Goal: Information Seeking & Learning: Learn about a topic

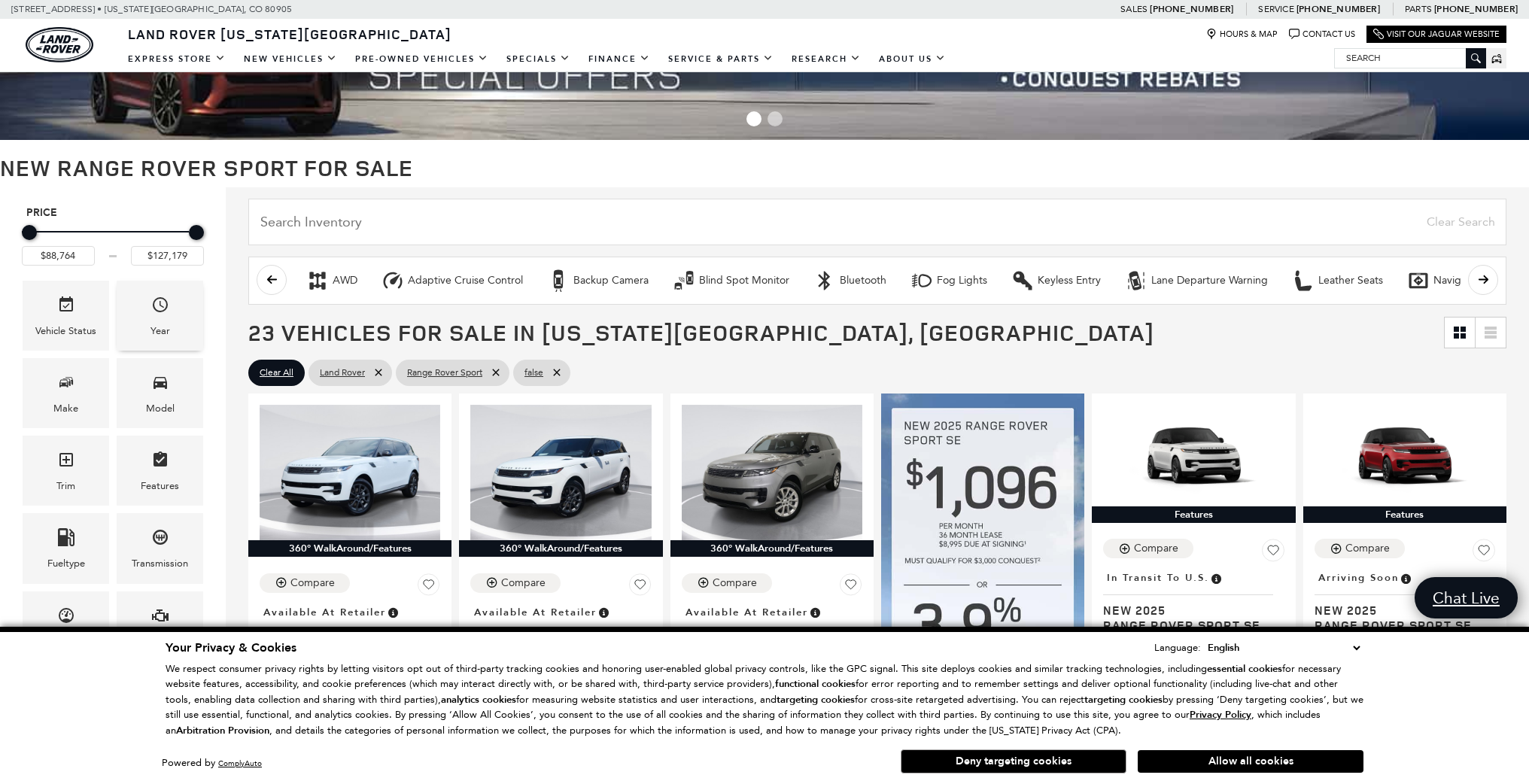
scroll to position [96, 0]
click at [160, 289] on div "Year" at bounding box center [159, 316] width 86 height 70
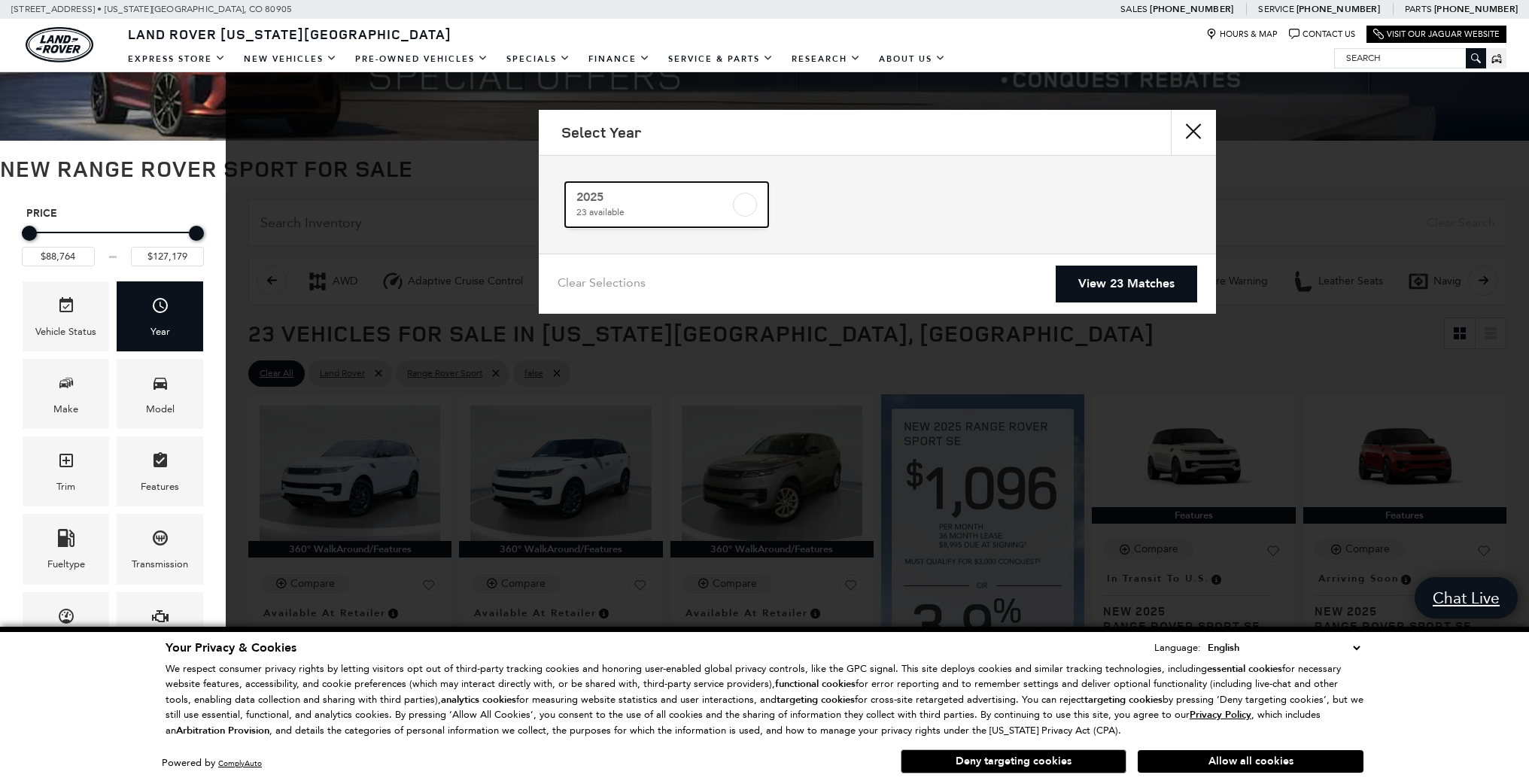
click at [662, 207] on span "23 available" at bounding box center [654, 211] width 154 height 15
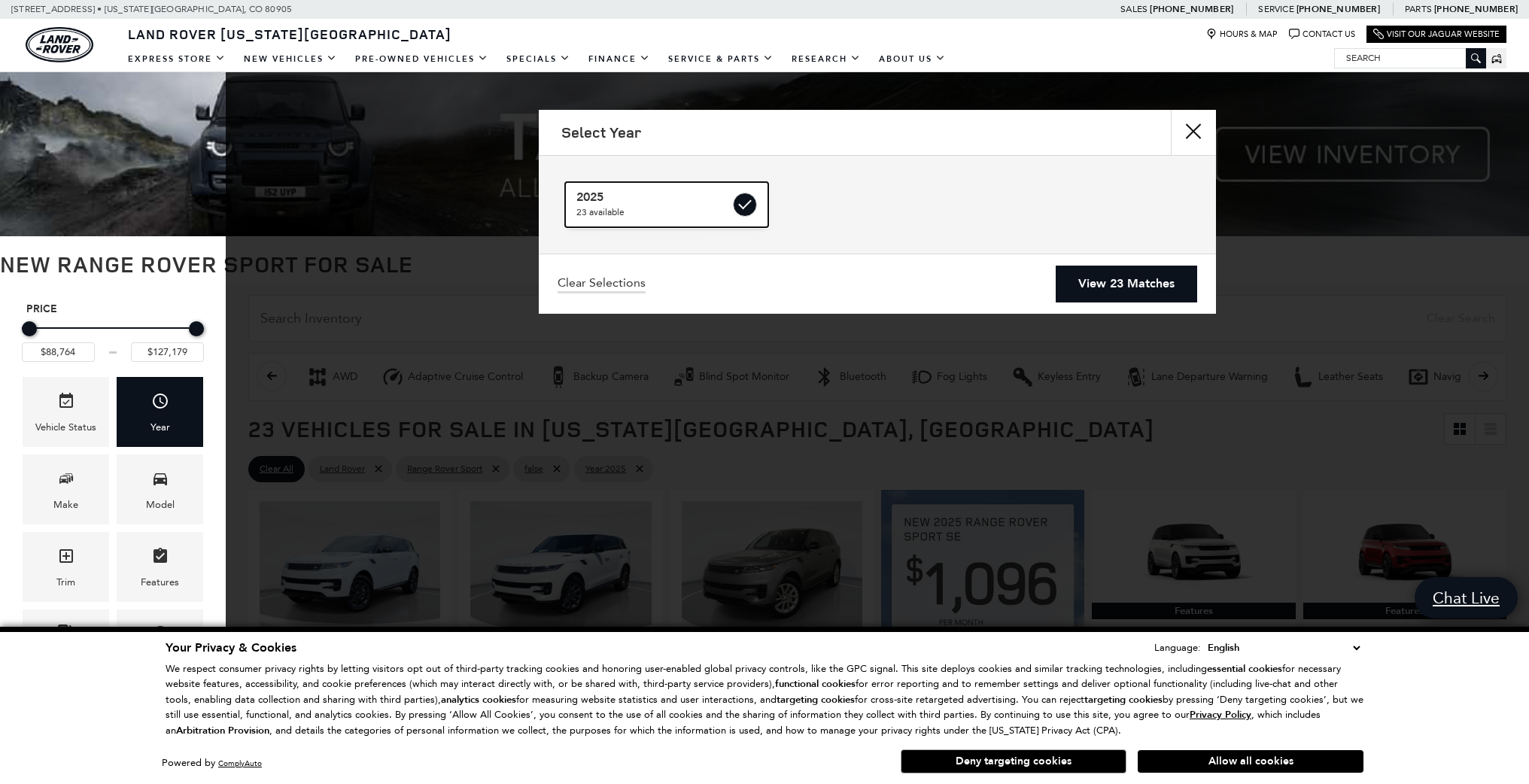
click at [744, 204] on label at bounding box center [745, 204] width 24 height 24
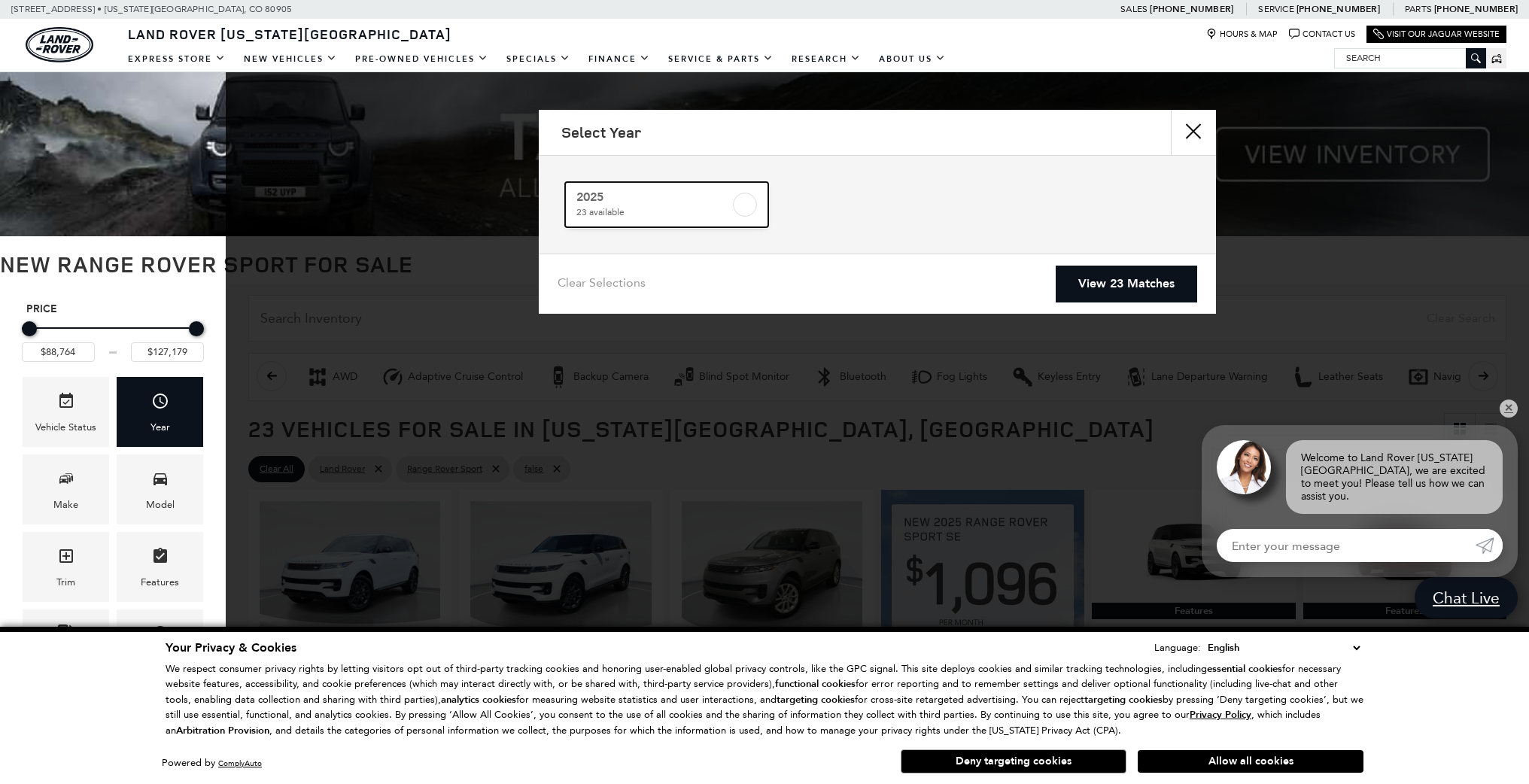
click at [622, 207] on span "23 available" at bounding box center [654, 211] width 154 height 15
click at [593, 286] on link "Clear Selections" at bounding box center [601, 284] width 88 height 18
checkbox input "false"
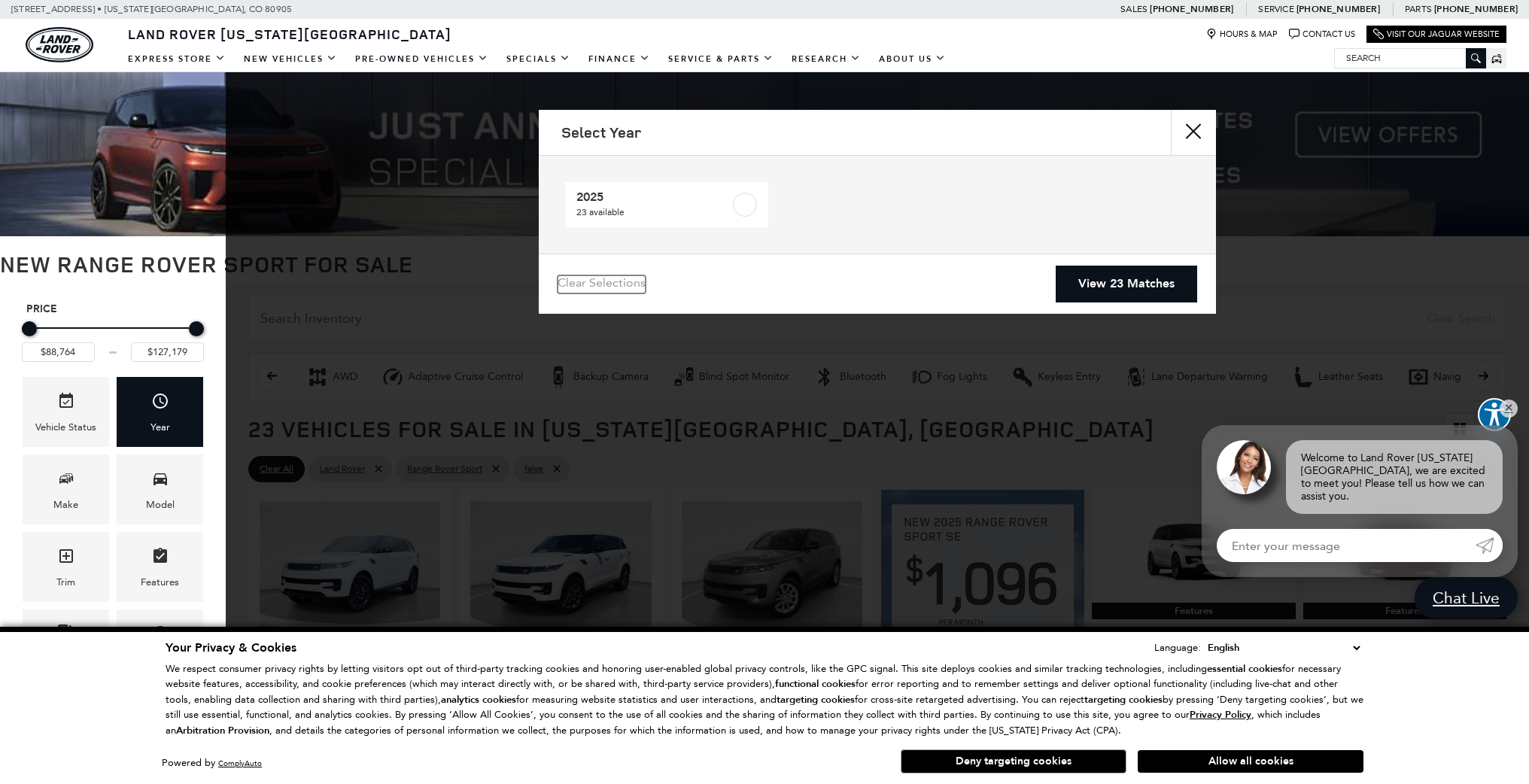
click at [598, 282] on link "Clear Selections" at bounding box center [601, 284] width 88 height 18
click at [1134, 284] on link "View 23 Matches" at bounding box center [1127, 284] width 142 height 37
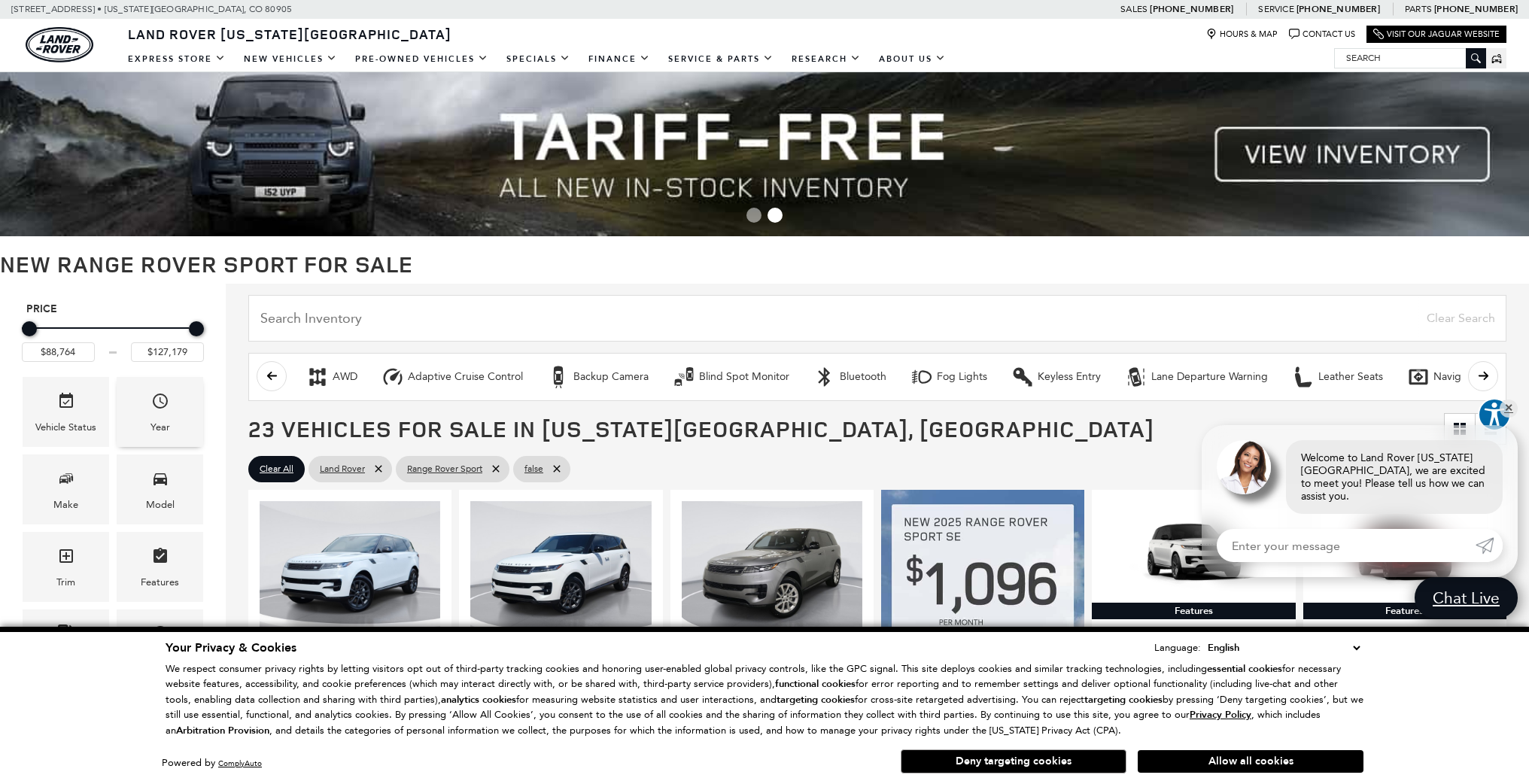
click at [183, 409] on div "Year" at bounding box center [159, 412] width 86 height 70
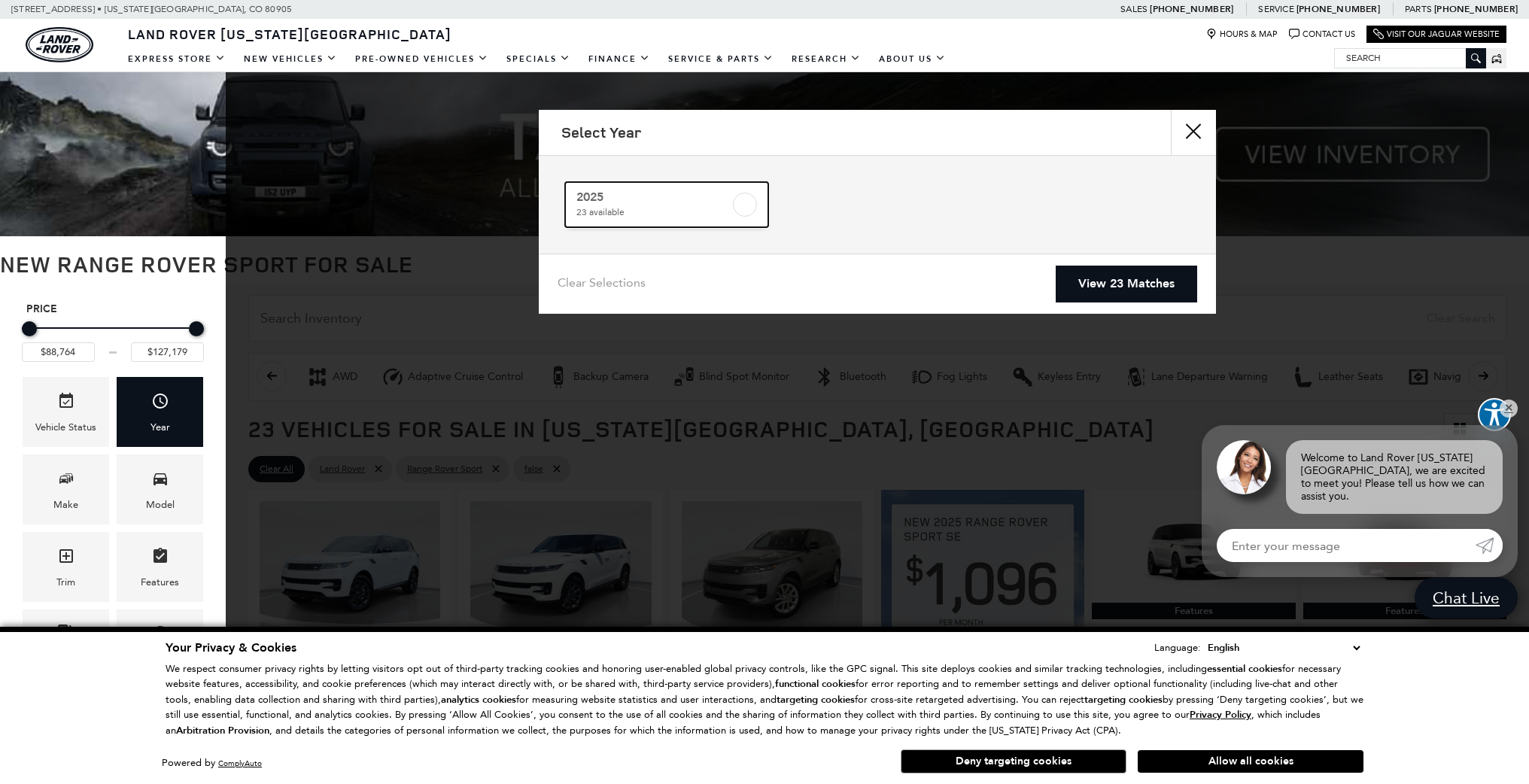
click at [660, 201] on span "2025" at bounding box center [654, 196] width 154 height 15
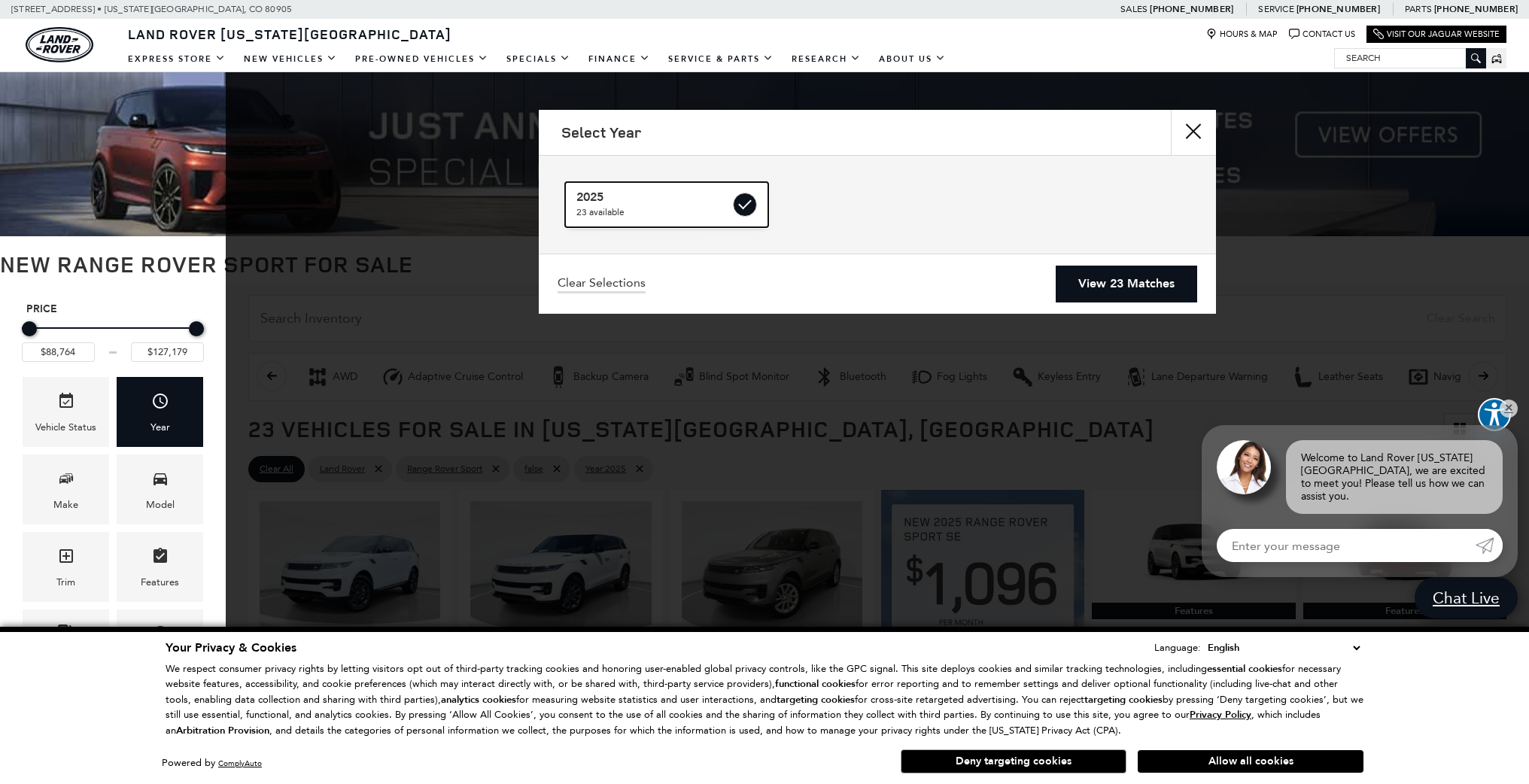
click at [757, 205] on label at bounding box center [745, 204] width 24 height 24
click at [625, 213] on span "23 available" at bounding box center [654, 211] width 154 height 15
click at [731, 199] on link "2025 23 available" at bounding box center [666, 204] width 203 height 45
checkbox input "false"
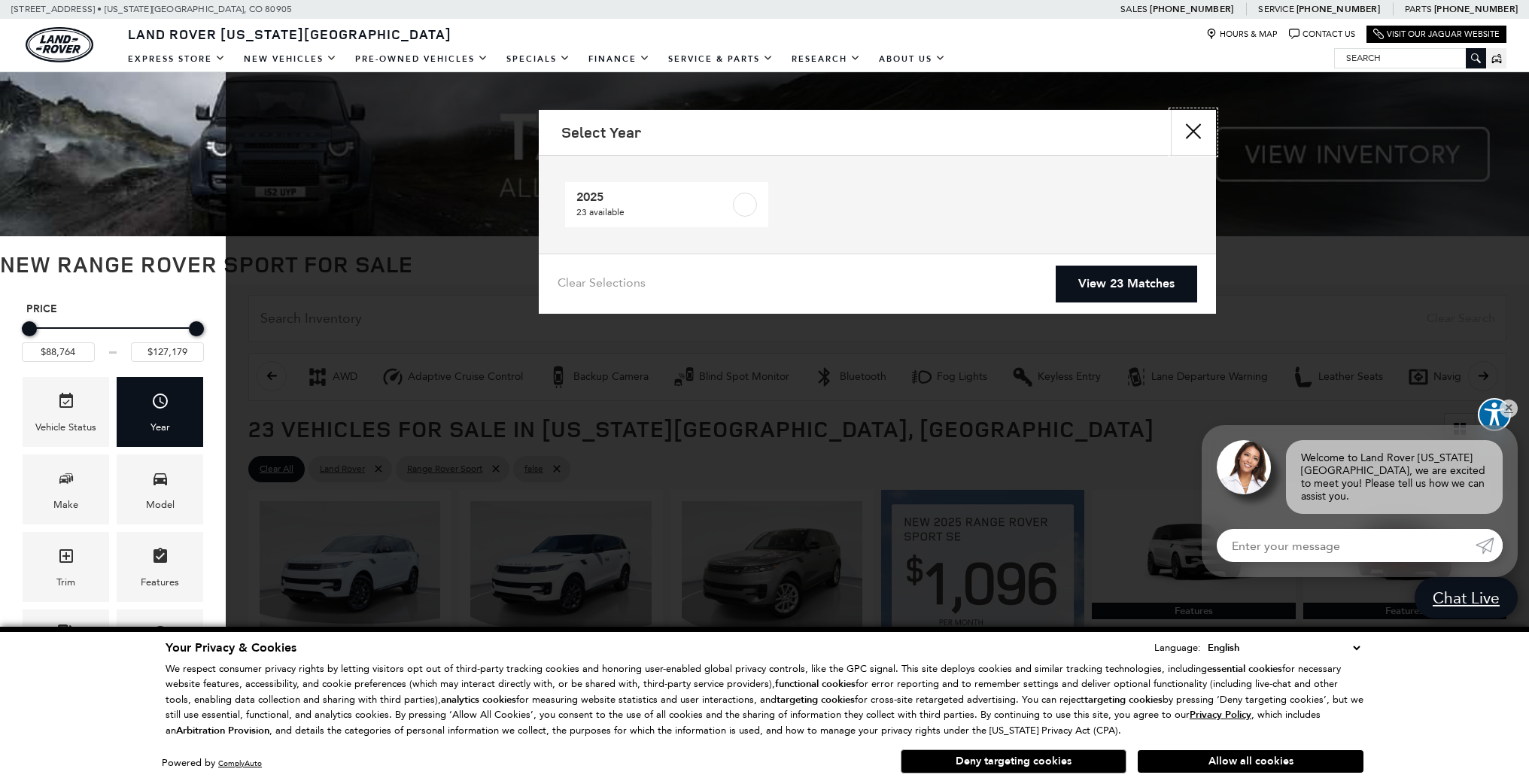
drag, startPoint x: 1203, startPoint y: 128, endPoint x: 1197, endPoint y: 135, distance: 9.2
click at [1203, 128] on button "Close" at bounding box center [1193, 132] width 45 height 45
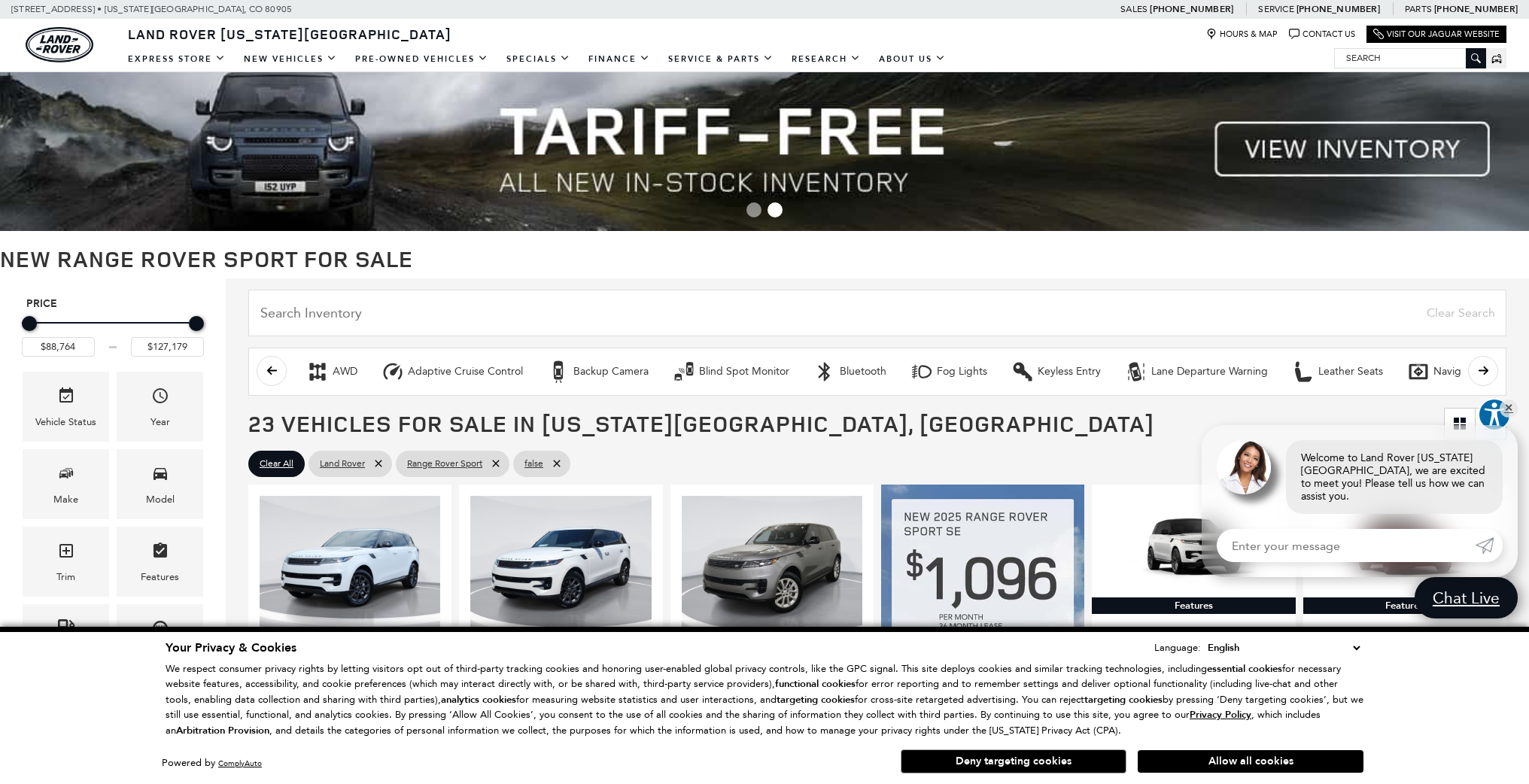
scroll to position [8, 0]
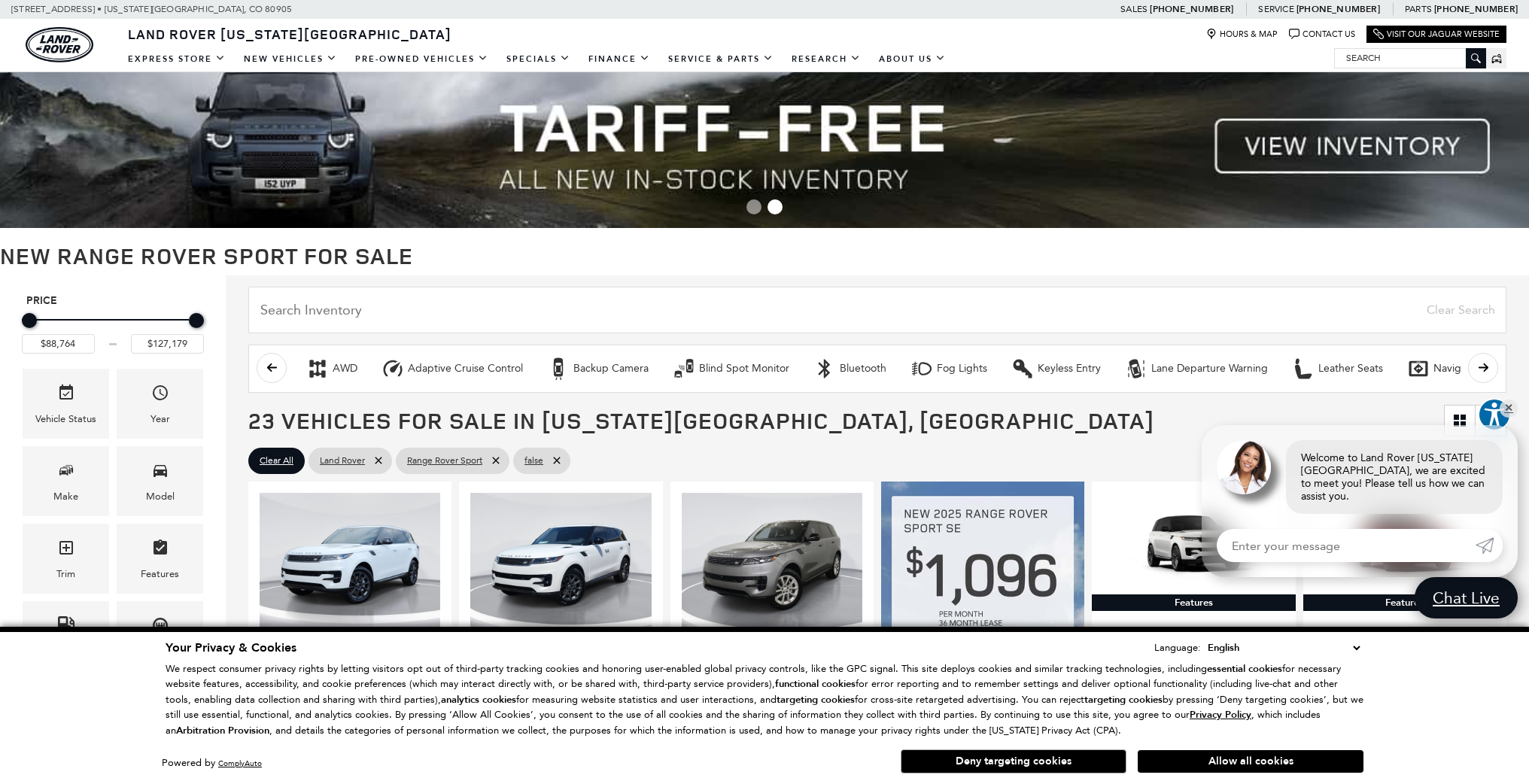
click at [1253, 147] on img at bounding box center [764, 146] width 1529 height 164
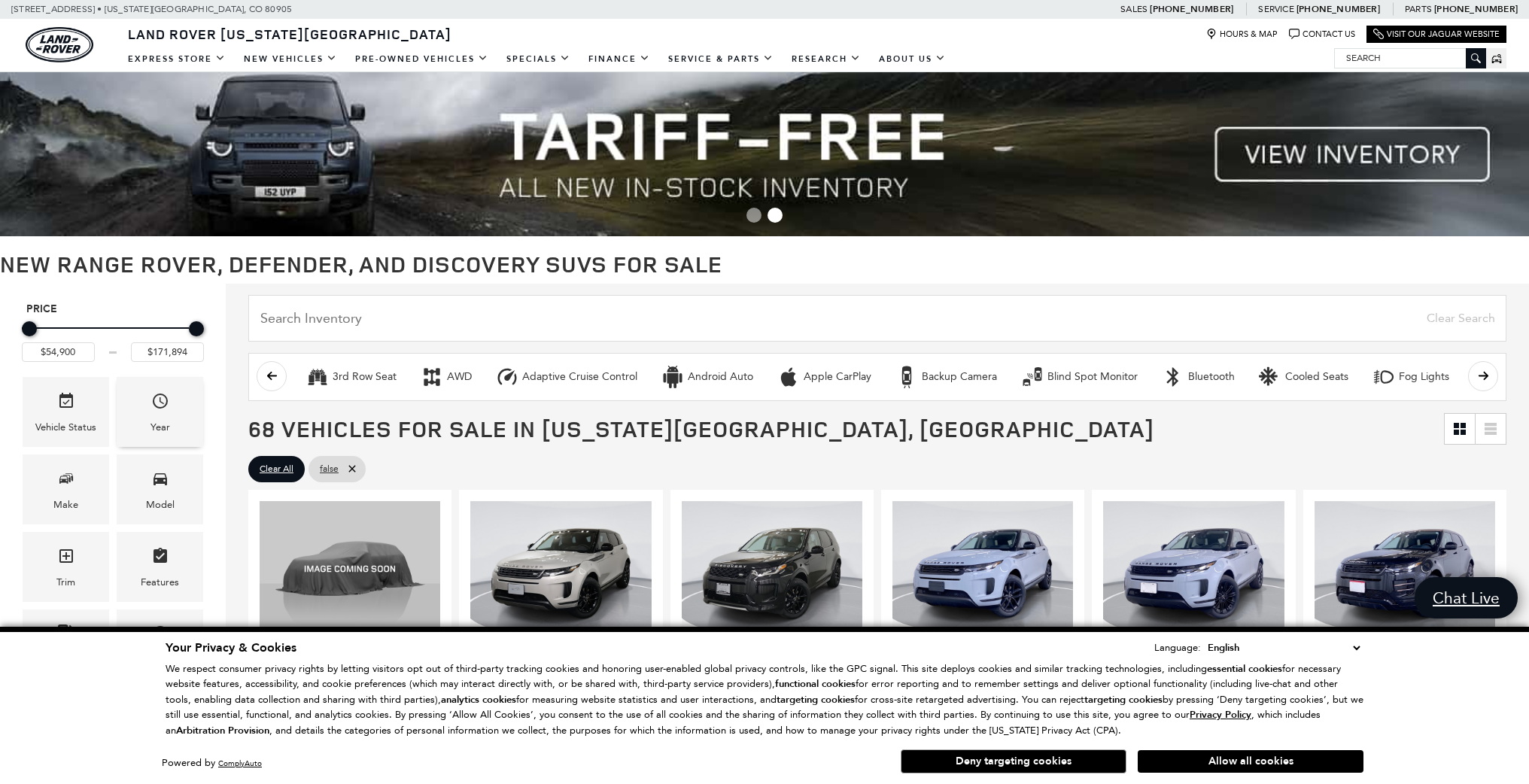
click at [173, 406] on div "Year" at bounding box center [159, 412] width 86 height 70
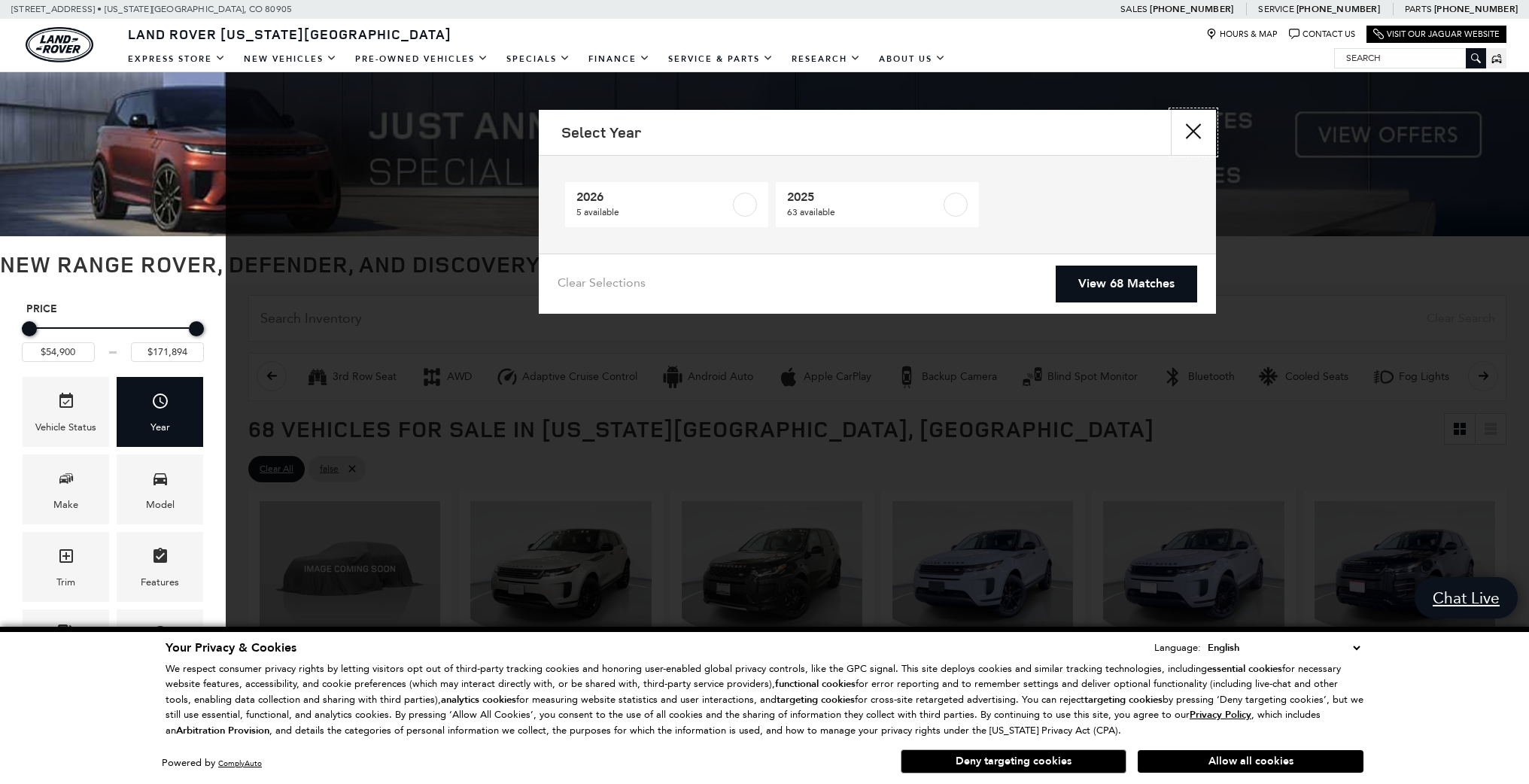
click at [1188, 131] on button "close" at bounding box center [1193, 132] width 45 height 45
